Goal: Check status: Check status

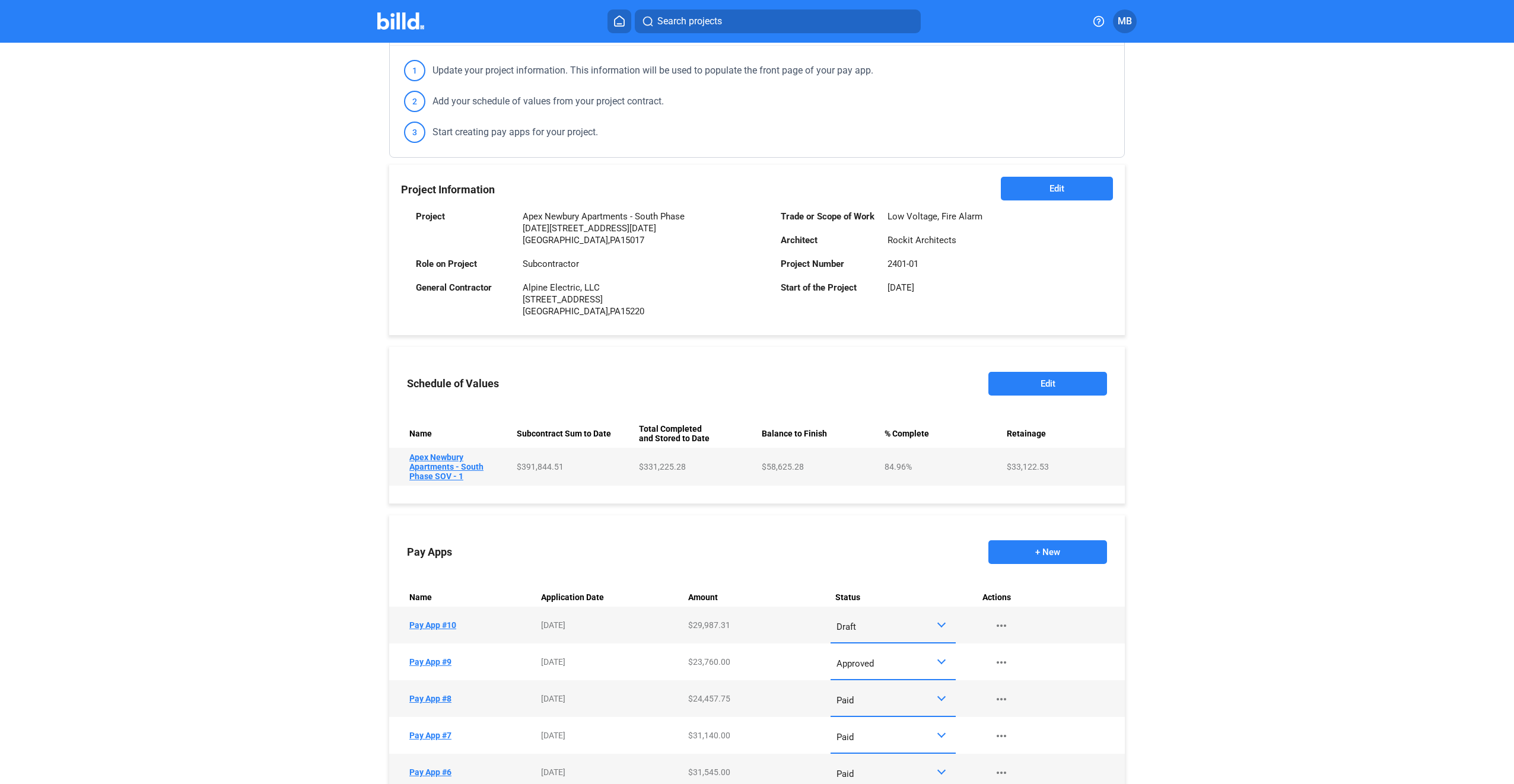
scroll to position [296, 0]
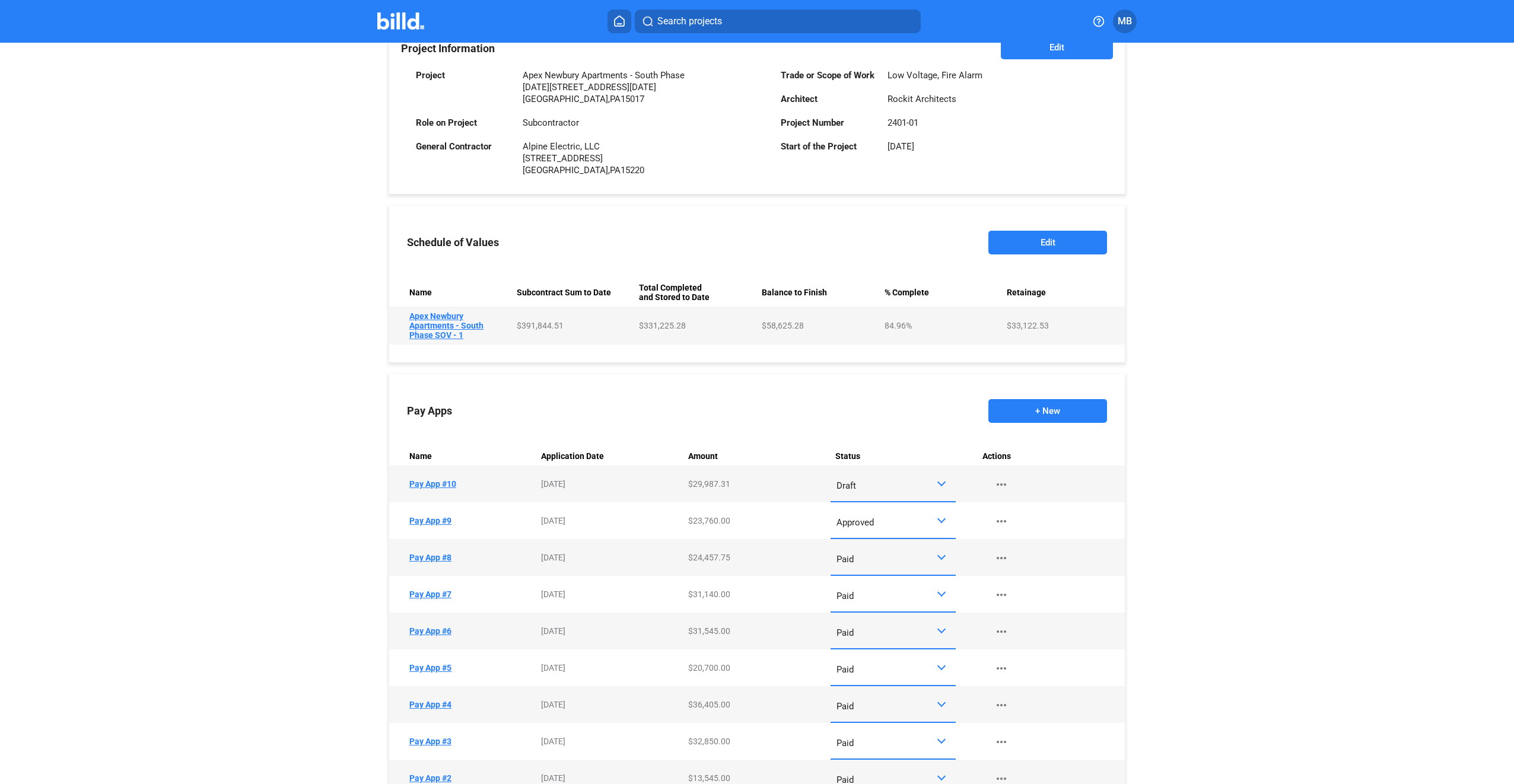
click at [939, 483] on div at bounding box center [942, 482] width 8 height 8
click at [923, 583] on span "Submitted" at bounding box center [890, 590] width 113 height 27
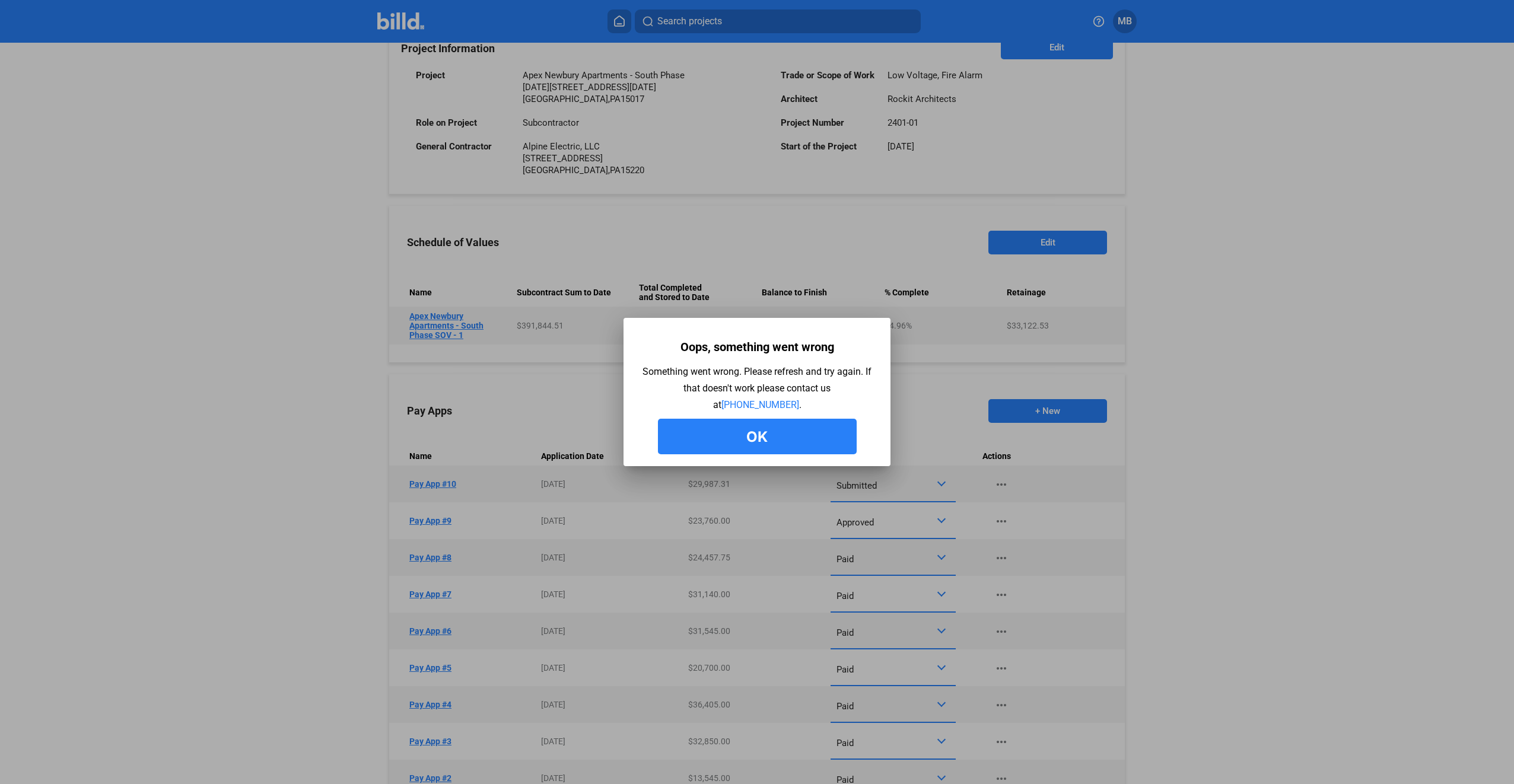
click at [765, 423] on button "Ok" at bounding box center [757, 436] width 199 height 36
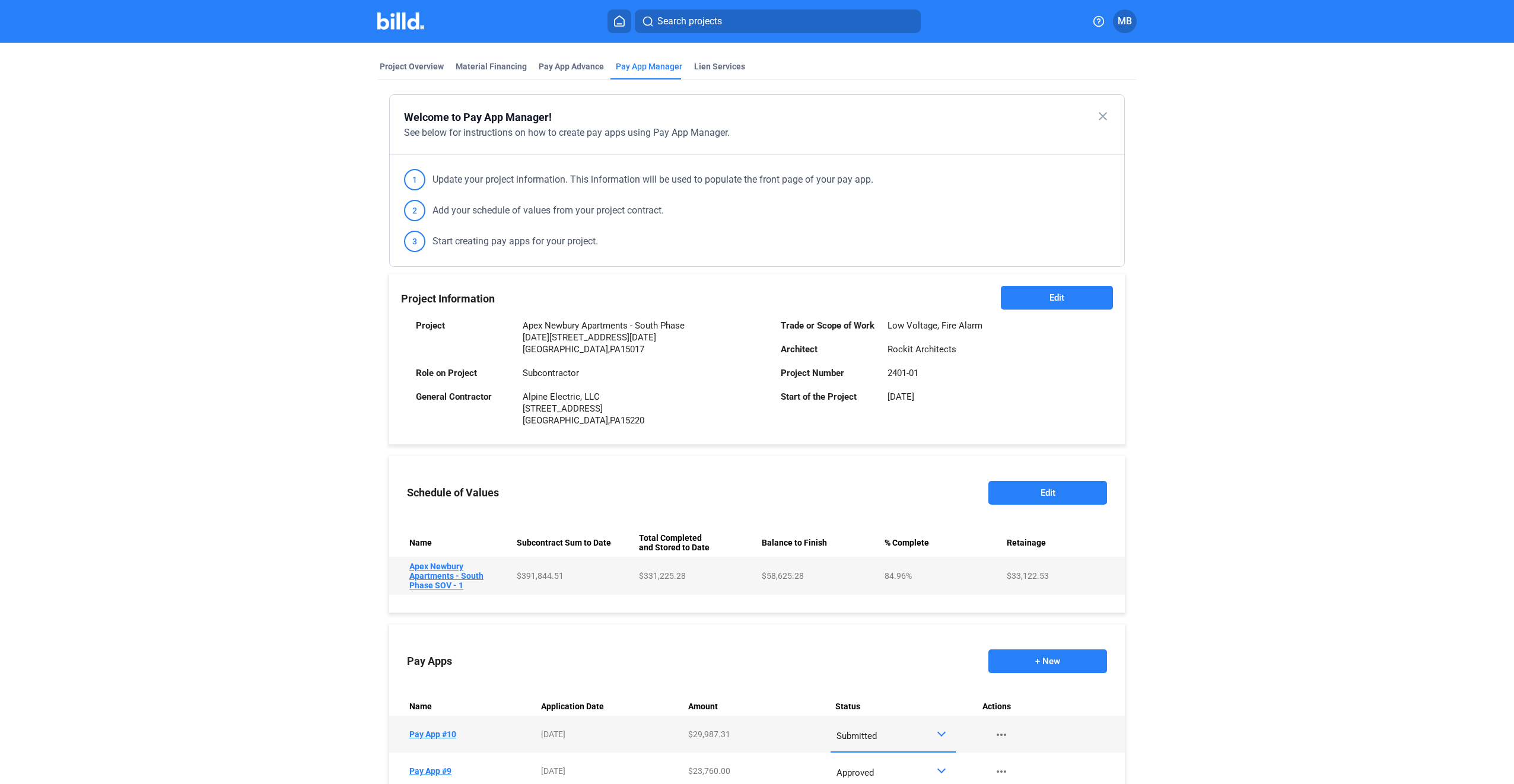
scroll to position [0, 0]
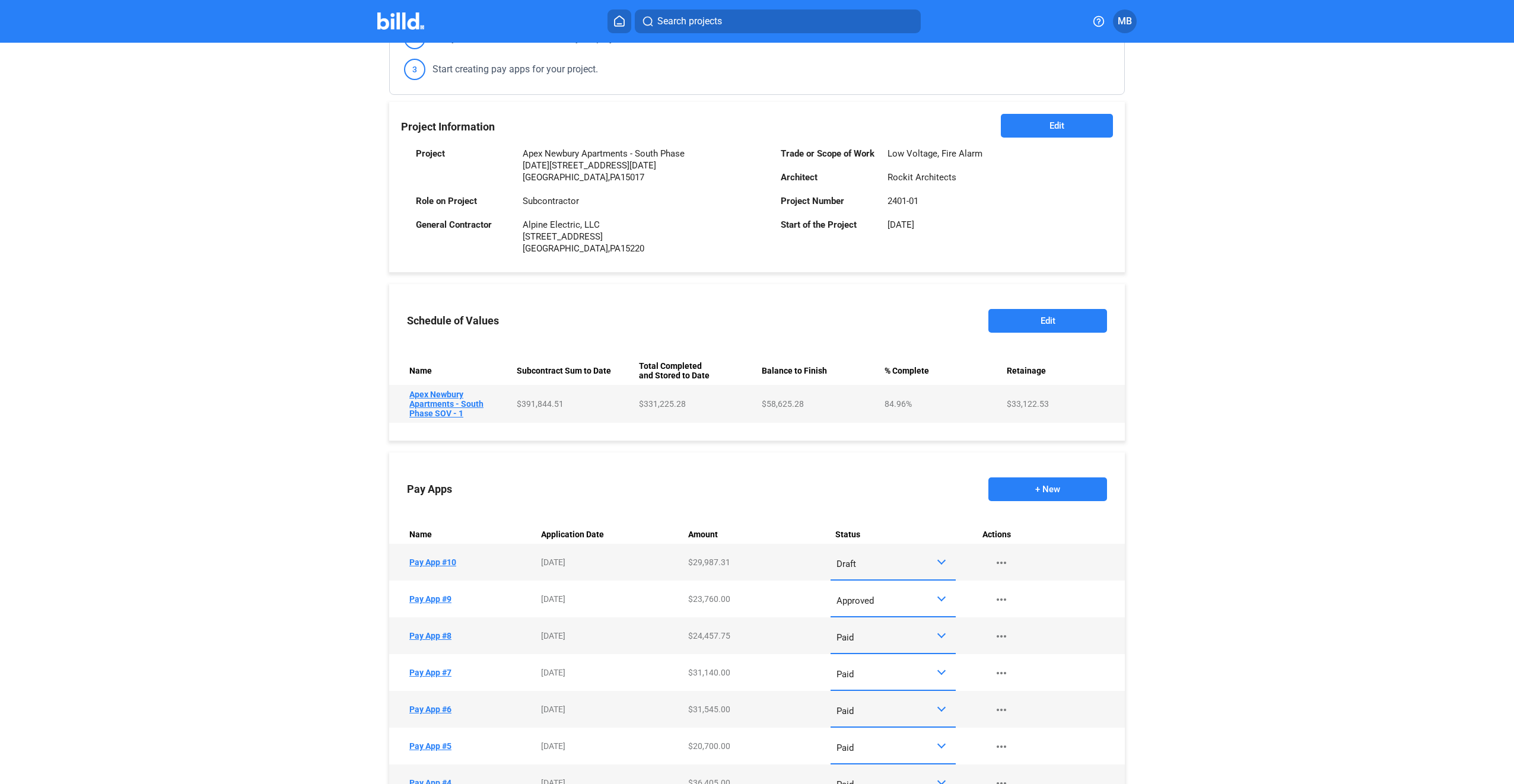
scroll to position [237, 0]
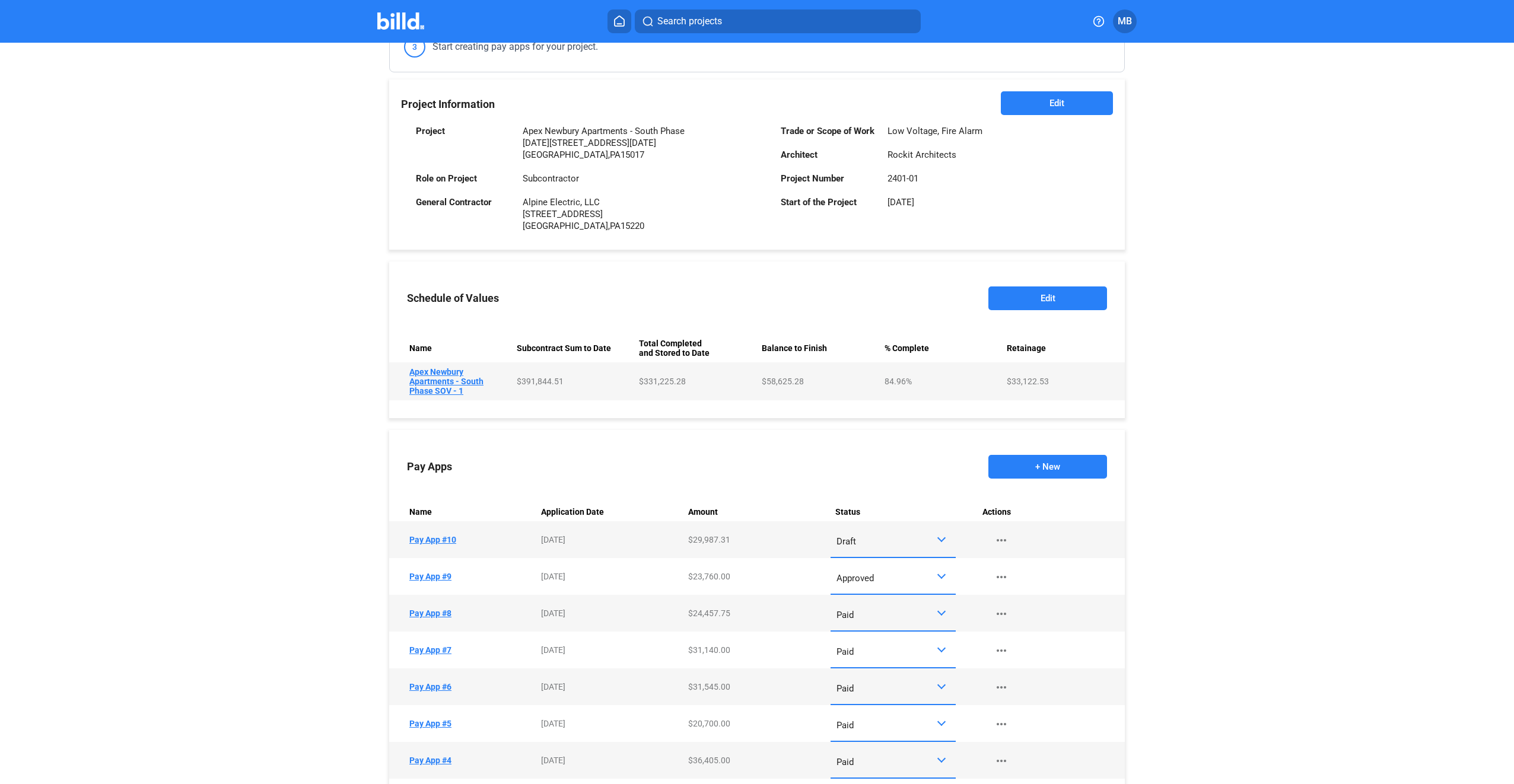
click at [941, 538] on div at bounding box center [942, 538] width 8 height 8
click at [934, 642] on span "Submitted" at bounding box center [890, 646] width 113 height 27
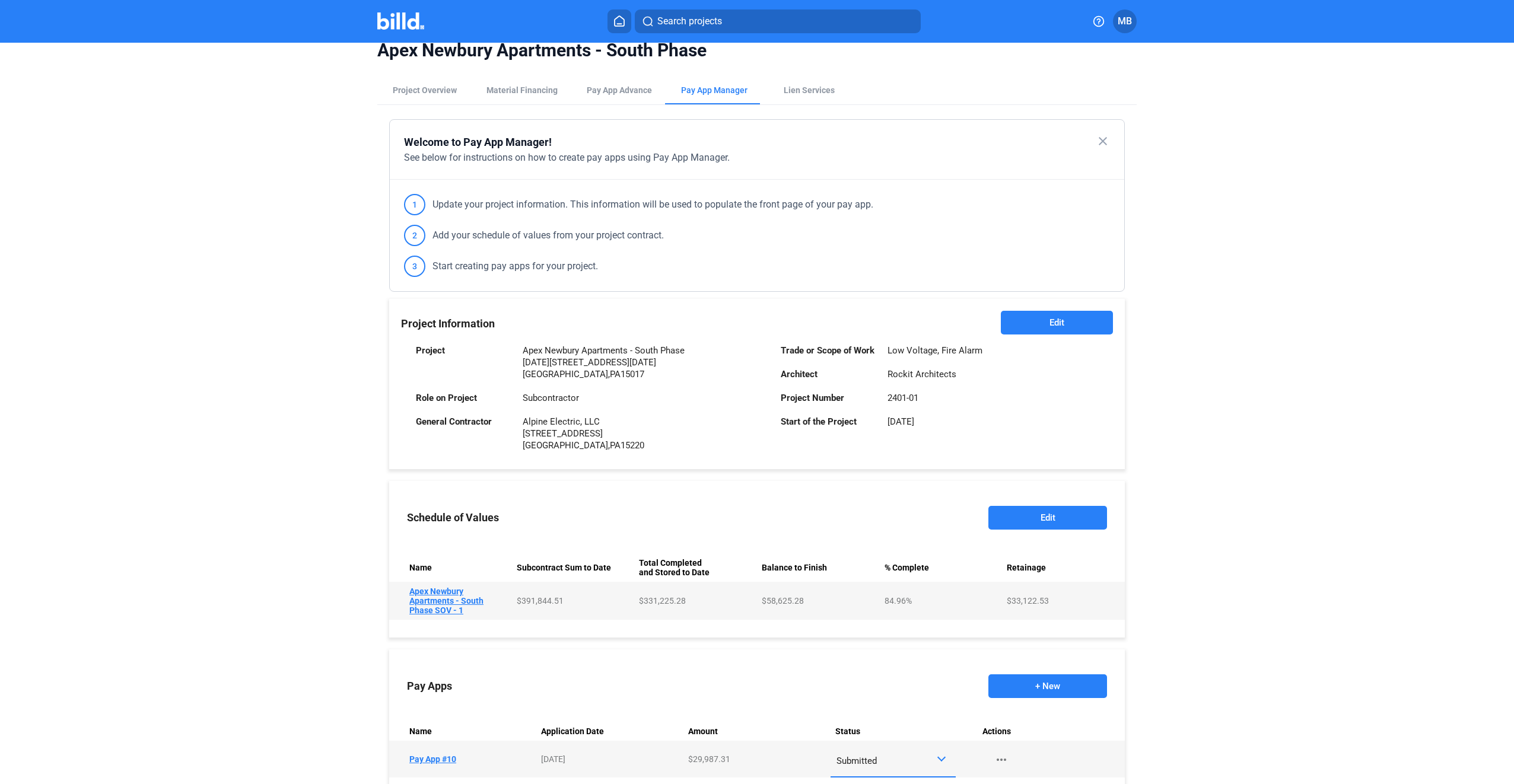
scroll to position [0, 0]
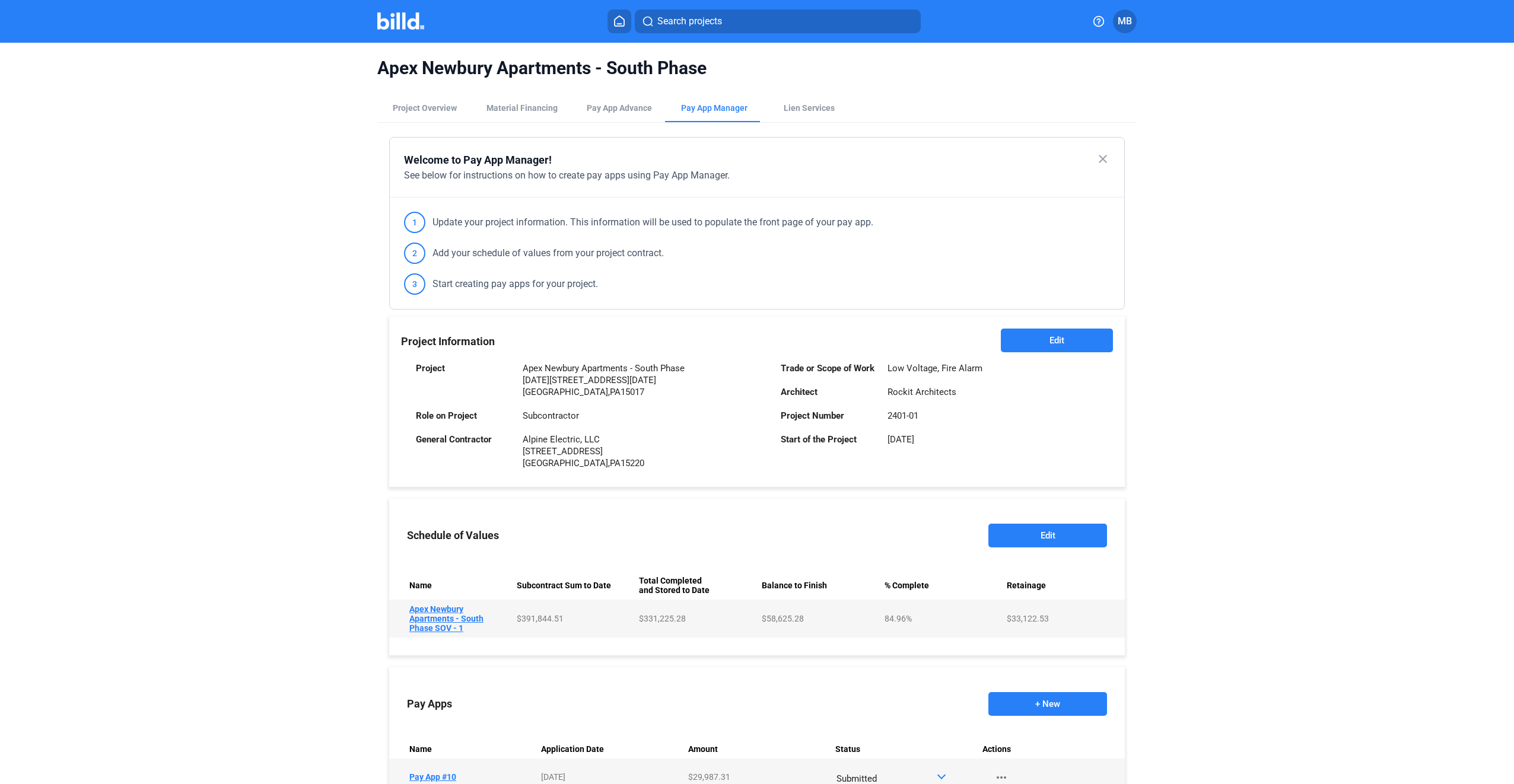
click at [401, 13] on img at bounding box center [401, 21] width 47 height 17
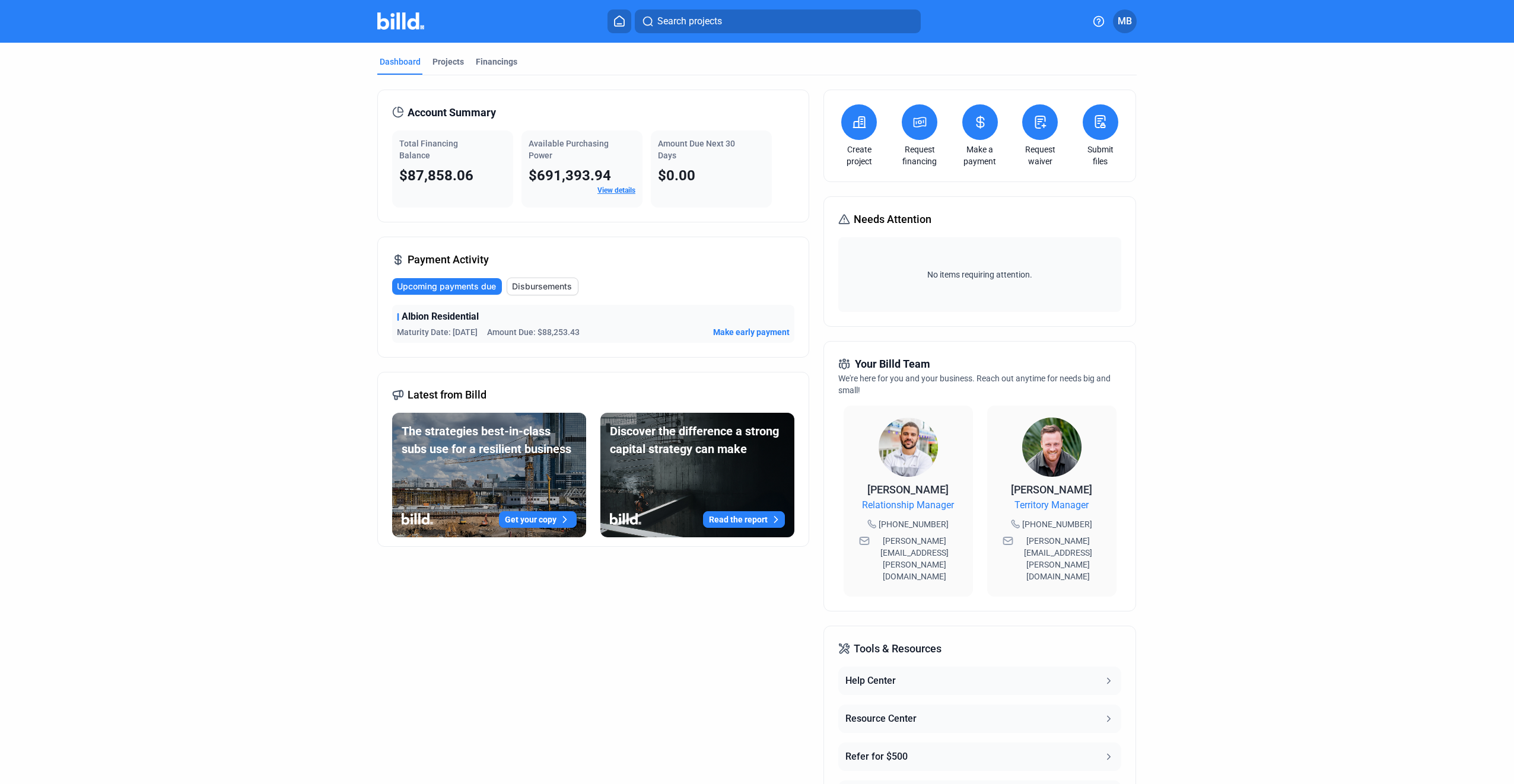
click at [555, 170] on span "$691,393.94" at bounding box center [570, 175] width 82 height 17
click at [610, 189] on link "View details" at bounding box center [617, 190] width 38 height 8
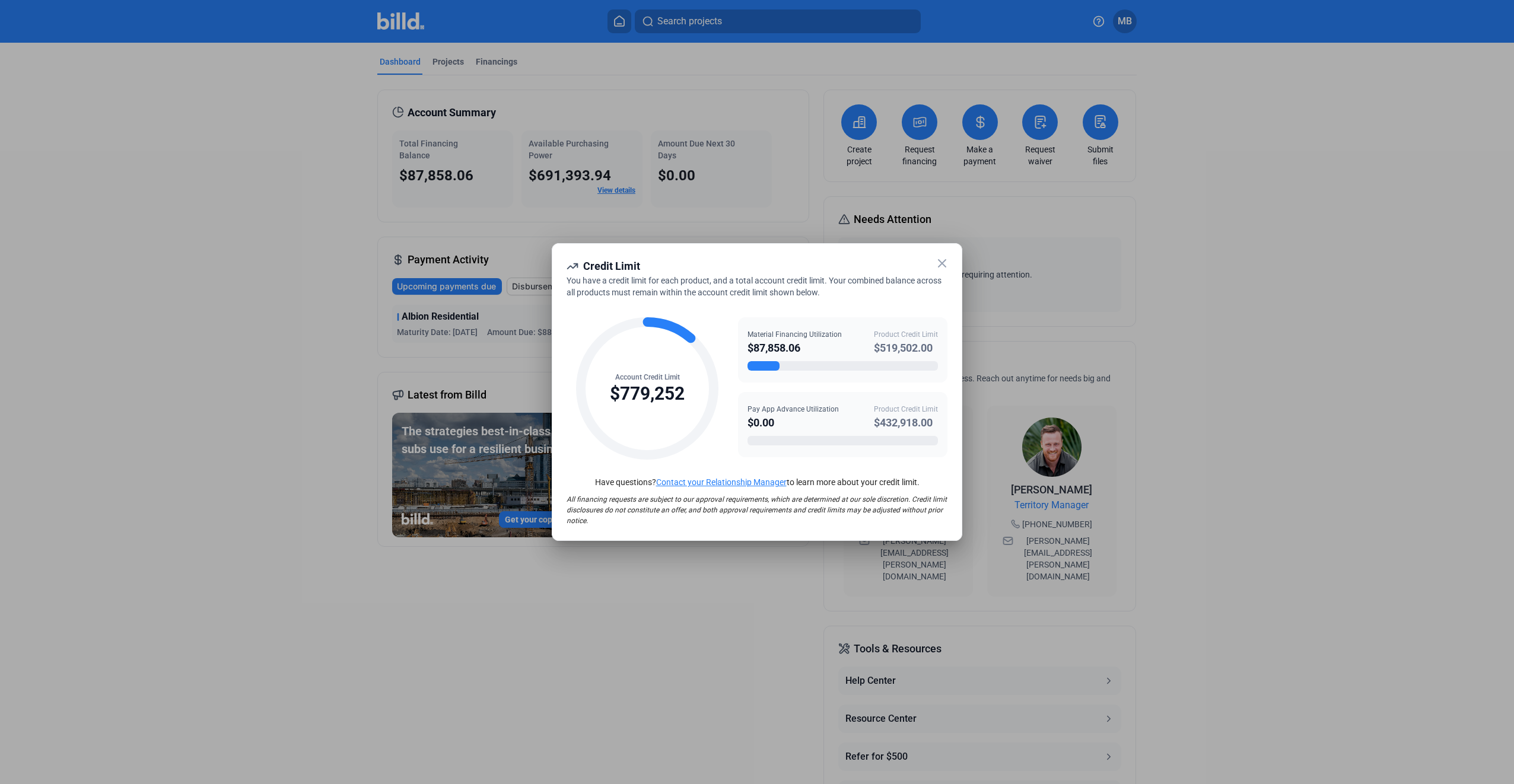
click at [937, 264] on icon at bounding box center [942, 263] width 14 height 14
